Goal: Transaction & Acquisition: Purchase product/service

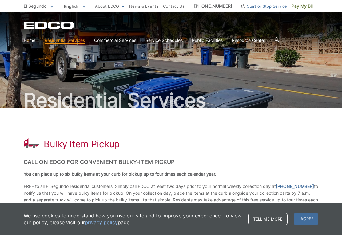
click at [30, 40] on link "Home" at bounding box center [30, 40] width 12 height 7
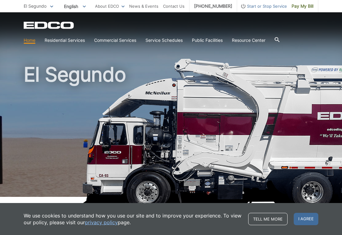
click at [241, 156] on h1 "El Segundo" at bounding box center [171, 132] width 295 height 135
click at [302, 7] on span "Pay My Bill" at bounding box center [303, 6] width 22 height 7
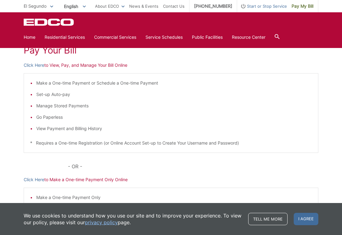
scroll to position [95, 0]
click at [101, 62] on p "Click Here to View, Pay, and Manage Your Bill Online" at bounding box center [171, 64] width 295 height 7
click at [94, 66] on p "Click Here to View, Pay, and Manage Your Bill Online" at bounding box center [171, 64] width 295 height 7
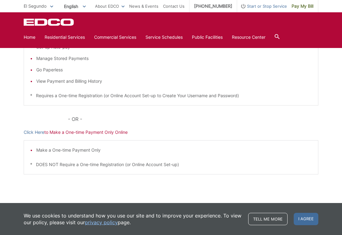
scroll to position [143, 0]
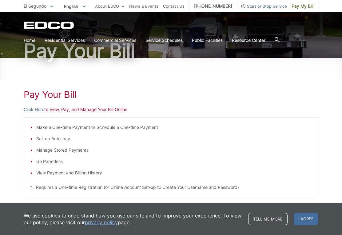
click at [37, 108] on link "Click Here" at bounding box center [34, 109] width 21 height 7
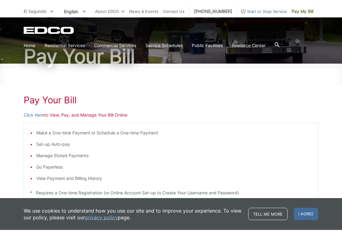
scroll to position [50, 0]
